Goal: Download file/media

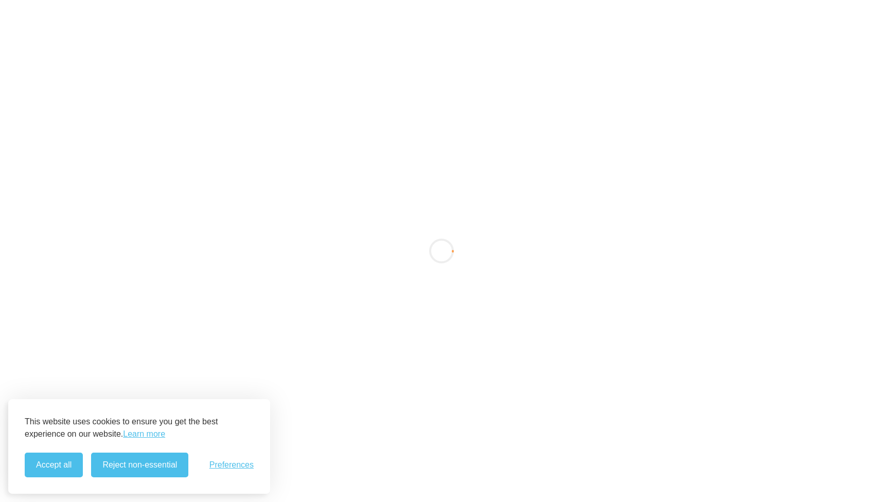
click at [68, 472] on button "Accept all" at bounding box center [54, 465] width 58 height 25
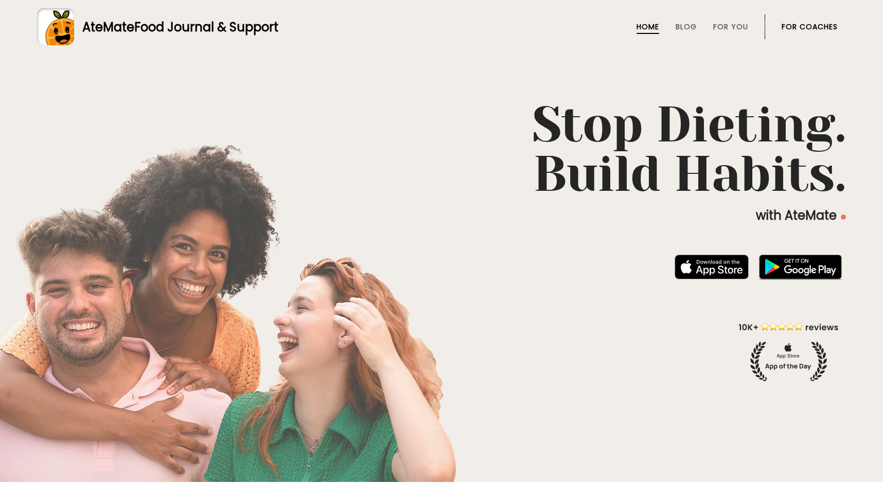
click at [777, 266] on img at bounding box center [800, 267] width 83 height 25
click at [167, 33] on span "Food Journal & Support" at bounding box center [206, 27] width 144 height 17
click at [150, 26] on span "Food Journal & Support" at bounding box center [206, 27] width 144 height 17
click at [682, 27] on link "Blog" at bounding box center [686, 27] width 21 height 8
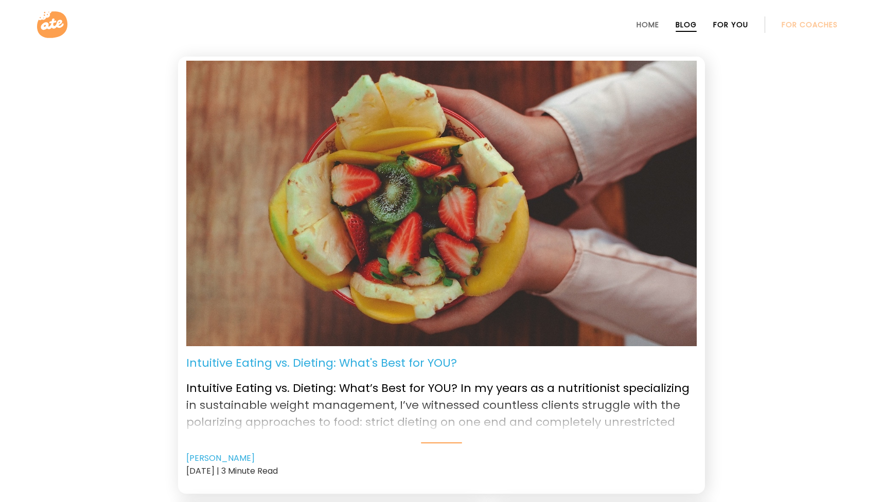
click at [733, 22] on link "For You" at bounding box center [730, 25] width 35 height 8
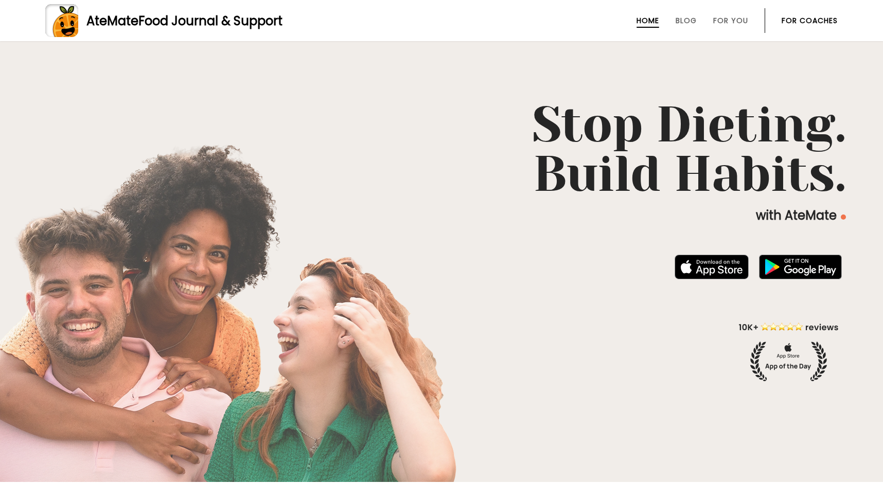
scroll to position [482, 0]
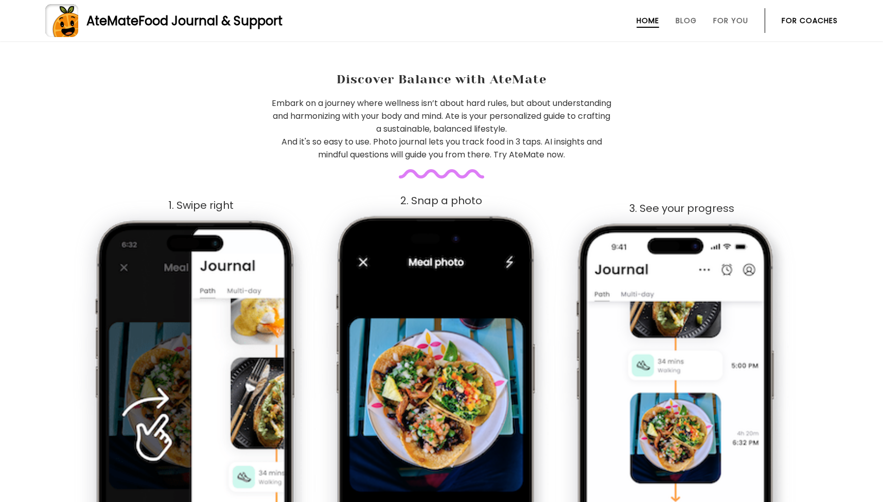
click at [697, 19] on ul "Home Blog For You For Coaches" at bounding box center [723, 20] width 230 height 25
click at [685, 19] on link "Blog" at bounding box center [686, 20] width 21 height 8
